Goal: Navigation & Orientation: Find specific page/section

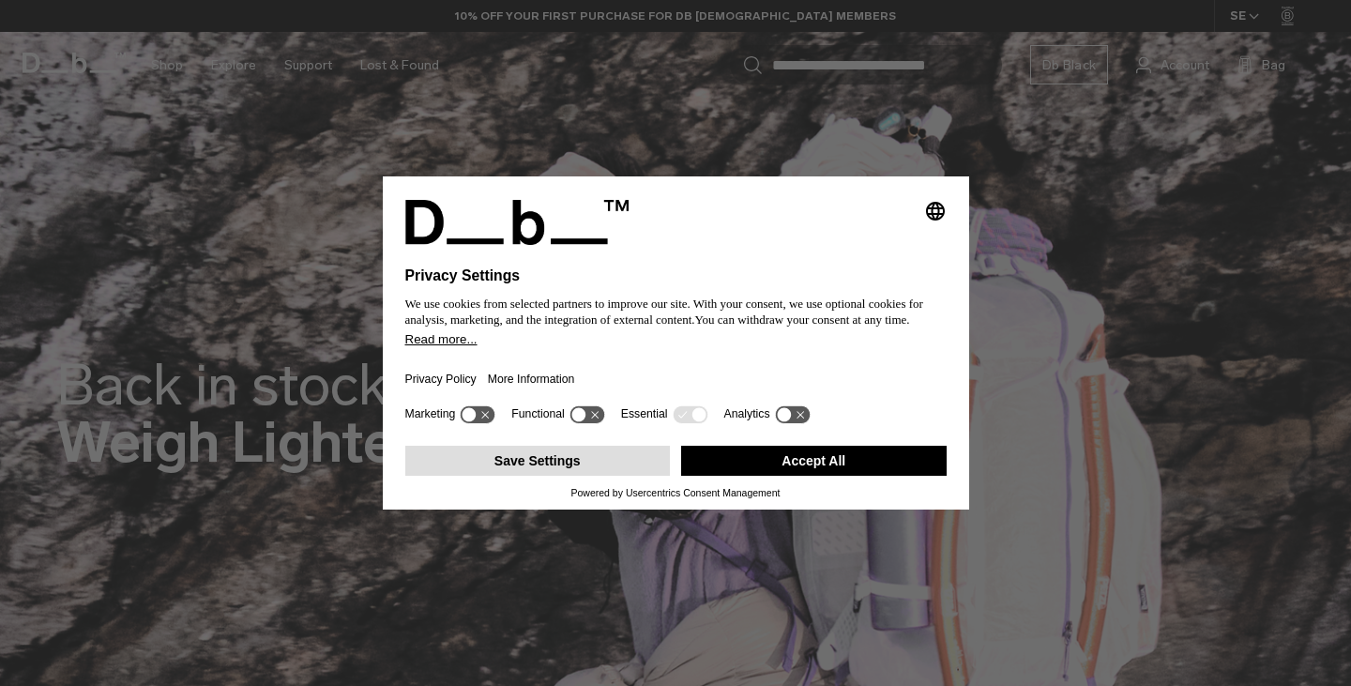
click at [565, 462] on button "Save Settings" at bounding box center [538, 461] width 266 height 30
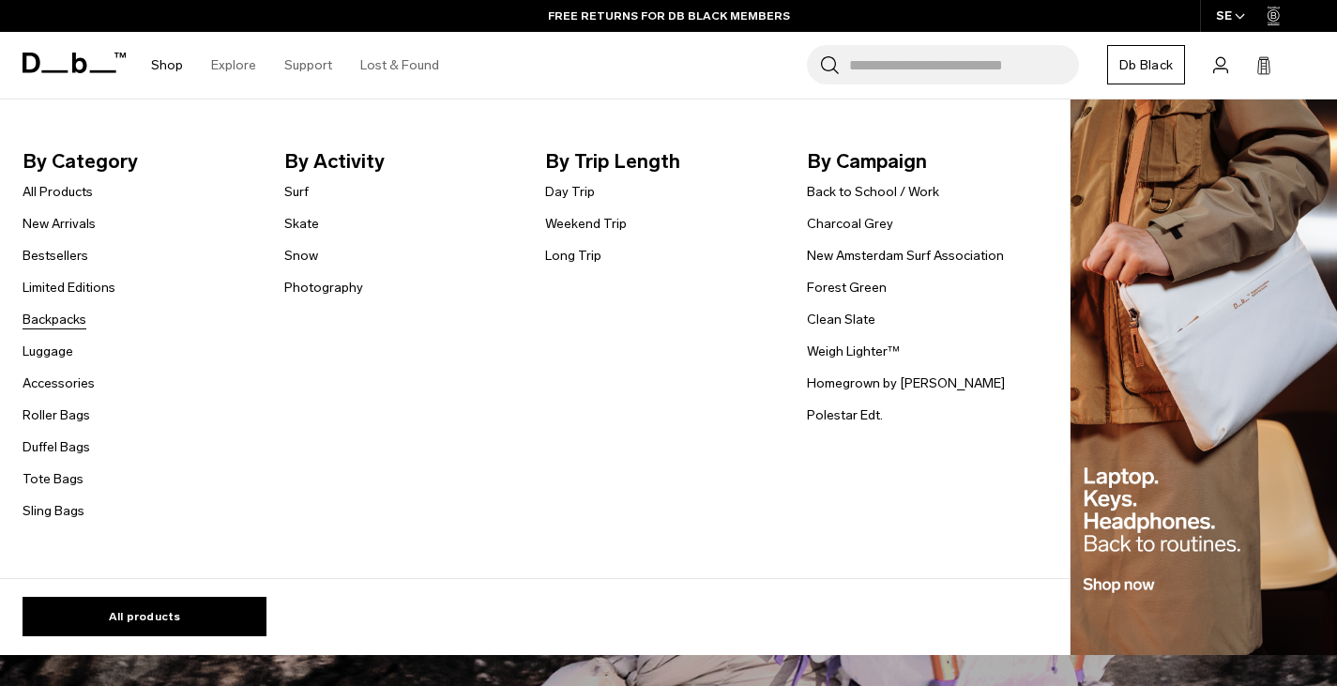
click at [61, 312] on link "Backpacks" at bounding box center [55, 320] width 64 height 20
